Goal: Information Seeking & Learning: Check status

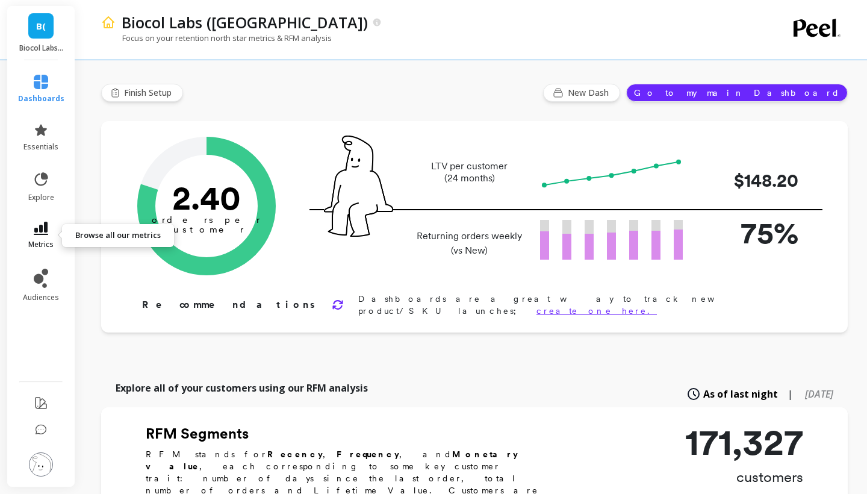
click at [51, 240] on span "metrics" at bounding box center [40, 245] width 25 height 10
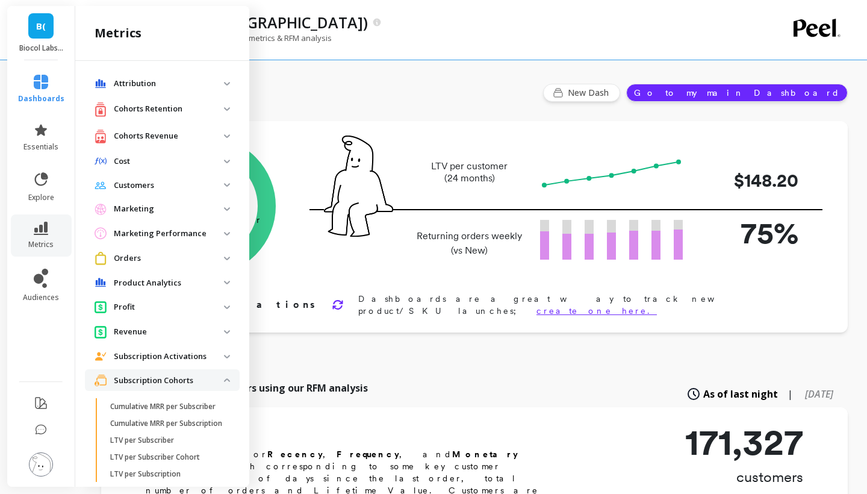
scroll to position [224, 0]
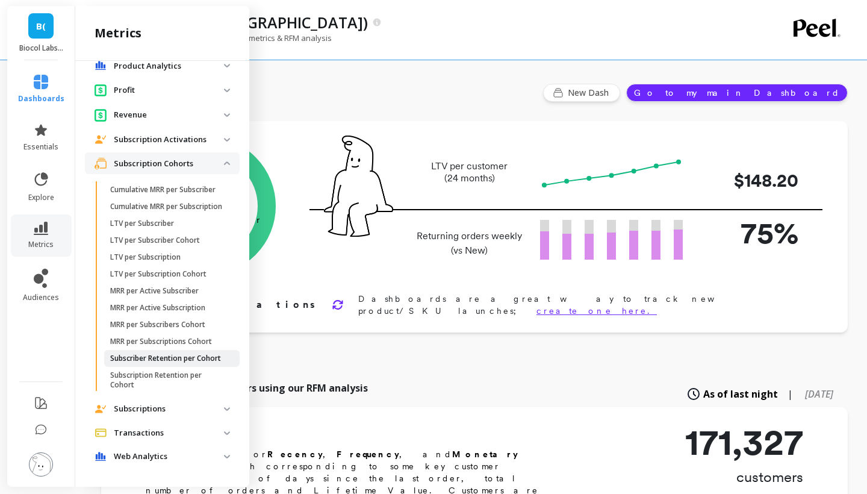
click at [138, 363] on p "Subscriber Retention per Cohort" at bounding box center [165, 358] width 111 height 10
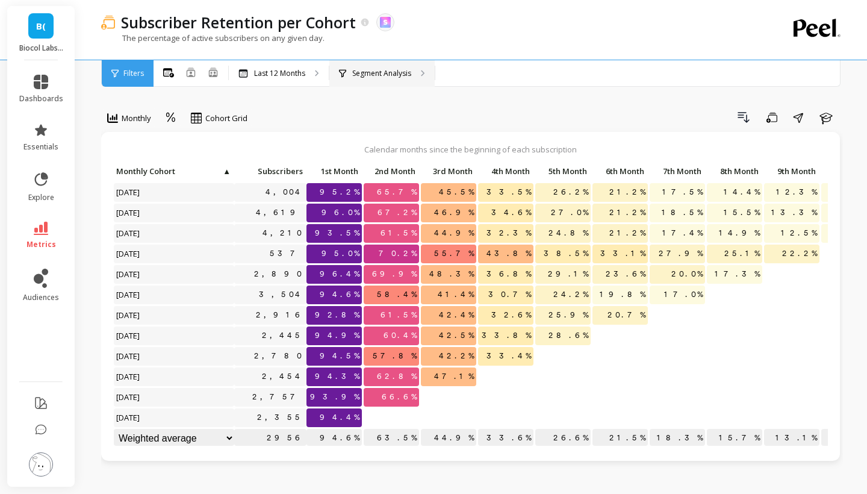
click at [411, 77] on p "Segment Analysis" at bounding box center [381, 74] width 59 height 10
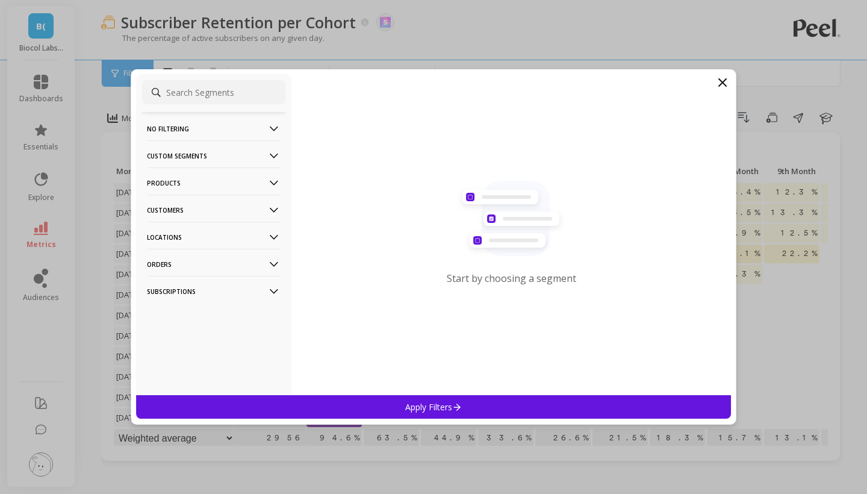
click at [248, 185] on p "Products" at bounding box center [214, 182] width 134 height 31
click at [213, 228] on div "Products" at bounding box center [213, 226] width 143 height 19
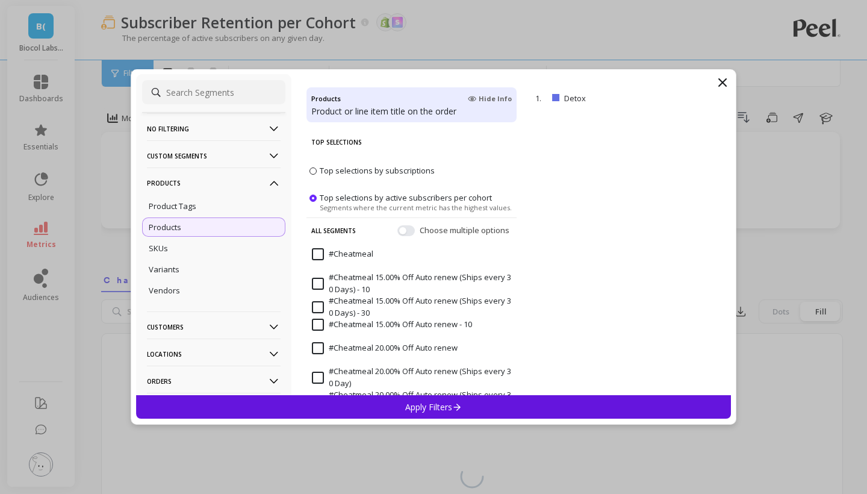
click at [387, 406] on div "Apply Filters" at bounding box center [433, 406] width 595 height 23
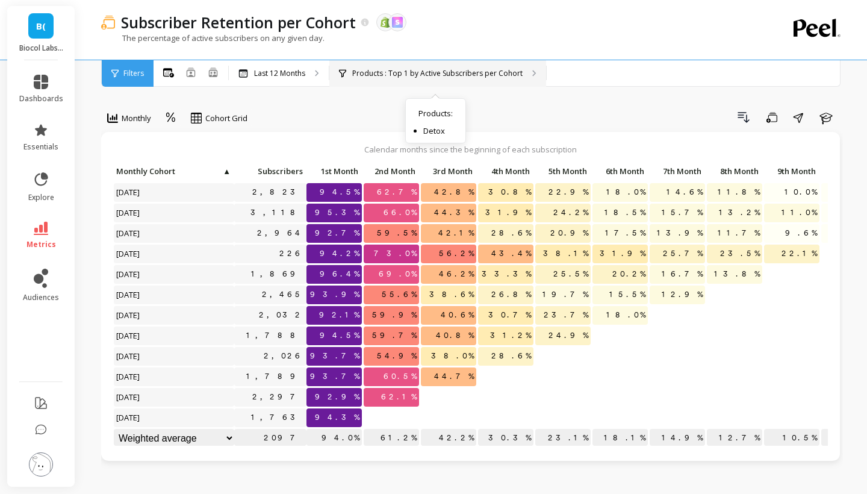
click at [450, 67] on div "Products : Top 1 by Active Subscribers per Cohort Products : Detox" at bounding box center [437, 73] width 217 height 26
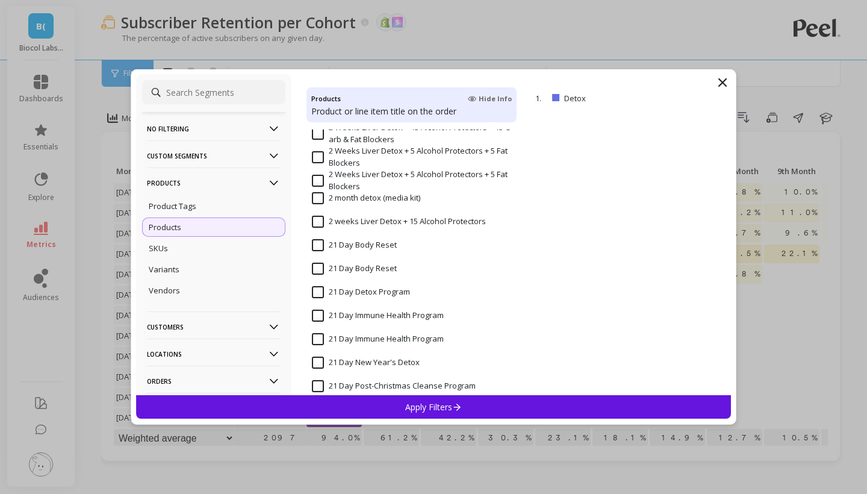
scroll to position [608, 0]
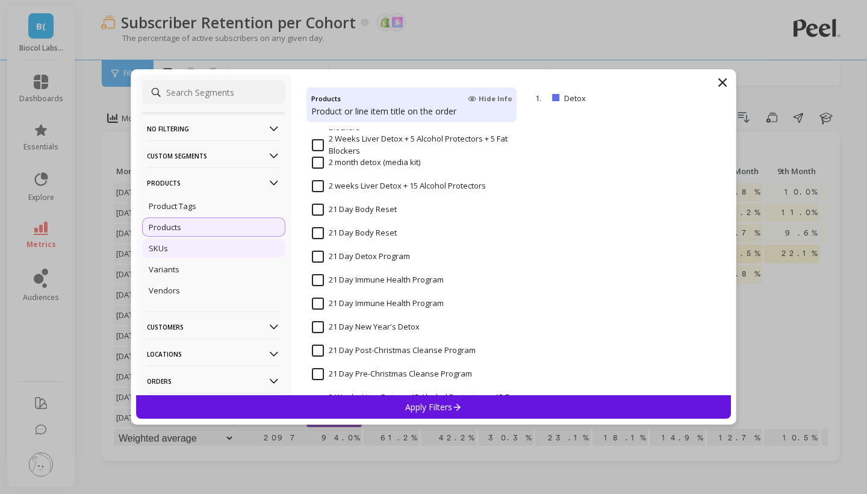
click at [192, 256] on div "SKUs" at bounding box center [213, 247] width 143 height 19
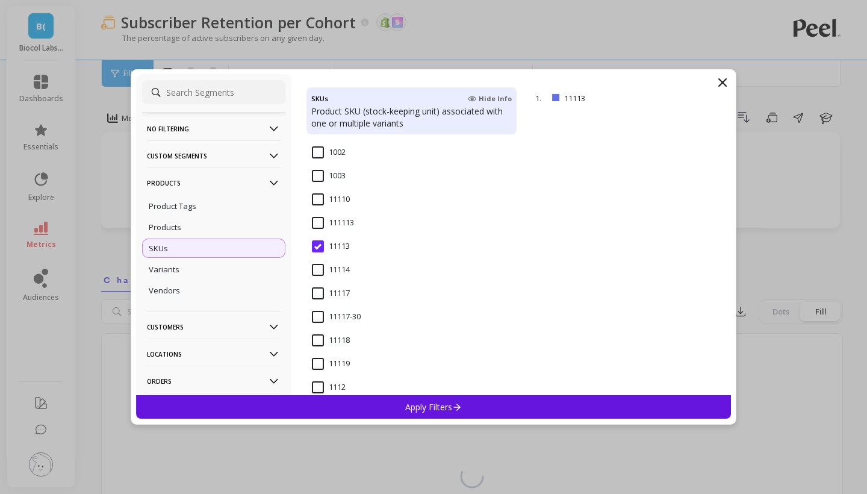
scroll to position [250, 0]
click at [323, 296] on input "1112" at bounding box center [329, 298] width 34 height 12
click at [385, 410] on div "Apply Filters" at bounding box center [433, 406] width 595 height 23
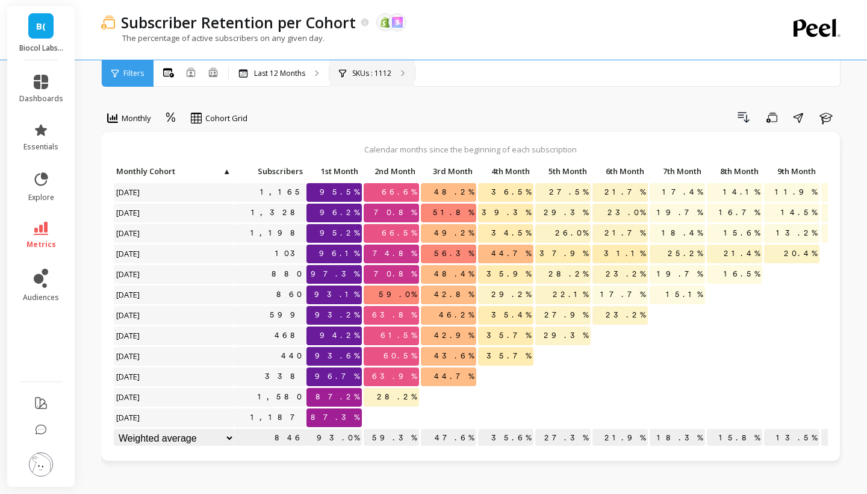
click at [387, 69] on p "SKUs : 1112" at bounding box center [371, 74] width 39 height 10
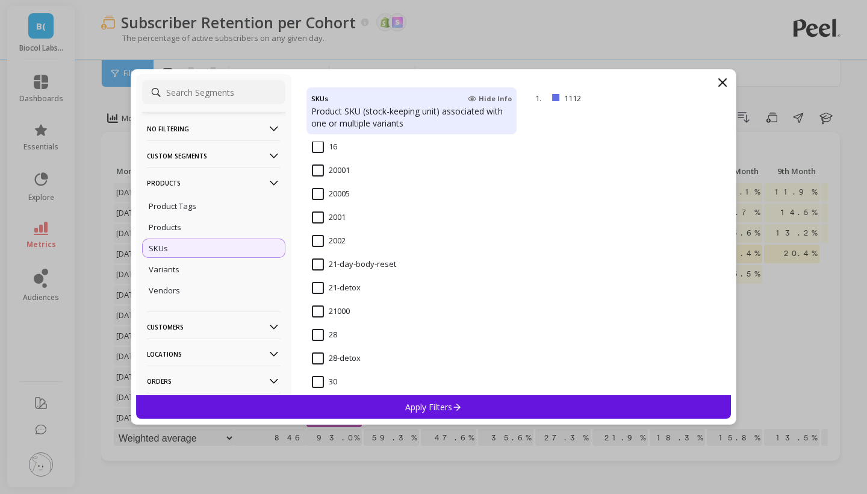
scroll to position [1035, 0]
